Goal: Task Accomplishment & Management: Use online tool/utility

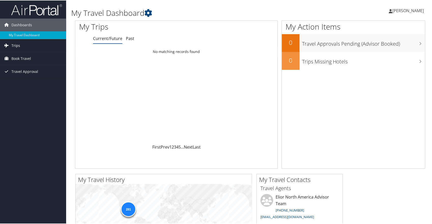
click at [18, 45] on span "Trips" at bounding box center [15, 45] width 9 height 13
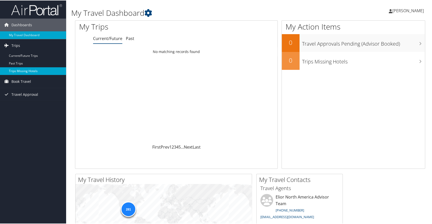
click at [17, 67] on link "Trips Missing Hotels" at bounding box center [33, 71] width 66 height 8
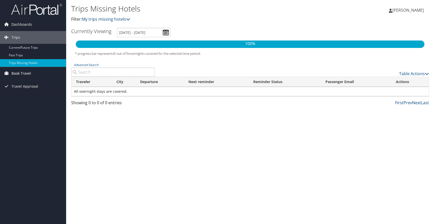
click at [17, 70] on span "Book Travel" at bounding box center [21, 73] width 20 height 13
click at [11, 96] on link "Book/Manage Online Trips" at bounding box center [33, 99] width 66 height 8
